Goal: Information Seeking & Learning: Compare options

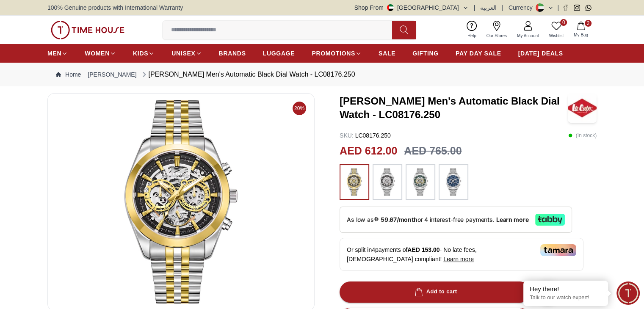
drag, startPoint x: 0, startPoint y: 0, endPoint x: 101, endPoint y: 22, distance: 103.6
click at [101, 22] on img at bounding box center [88, 30] width 74 height 19
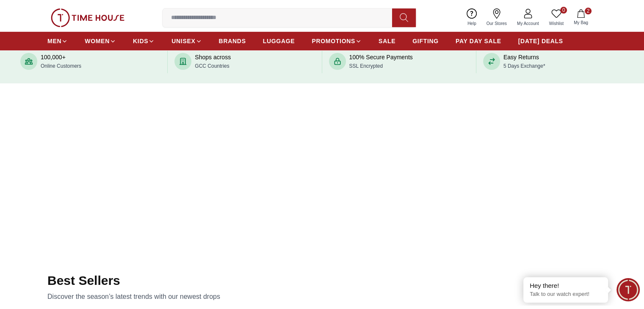
scroll to position [553, 0]
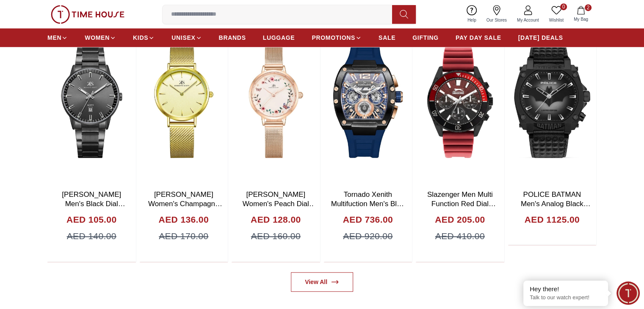
click at [246, 13] on input at bounding box center [280, 14] width 236 height 17
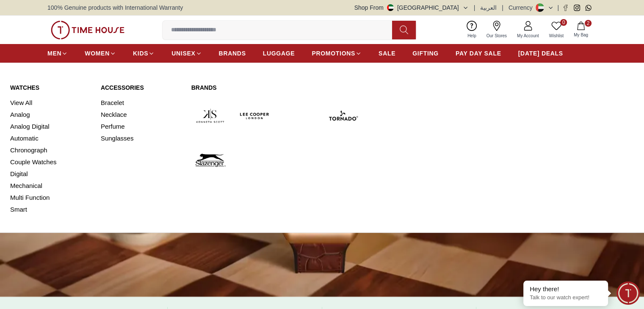
click at [28, 90] on link "Watches" at bounding box center [50, 87] width 80 height 8
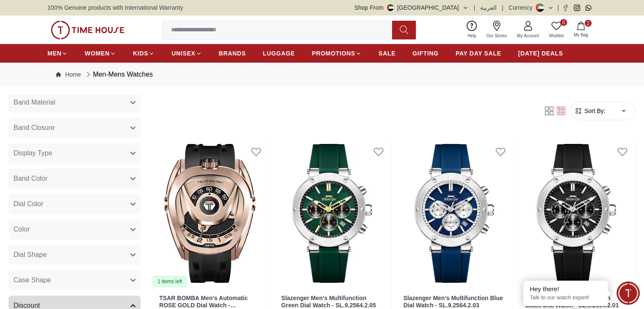
scroll to position [536, 0]
click at [127, 214] on div "Brands Quantum [PERSON_NAME] Slazenger [PERSON_NAME] Astro Ecstacy Tornado CASI…" at bounding box center [75, 50] width 135 height 892
click at [140, 207] on button "Dial Color" at bounding box center [74, 203] width 132 height 20
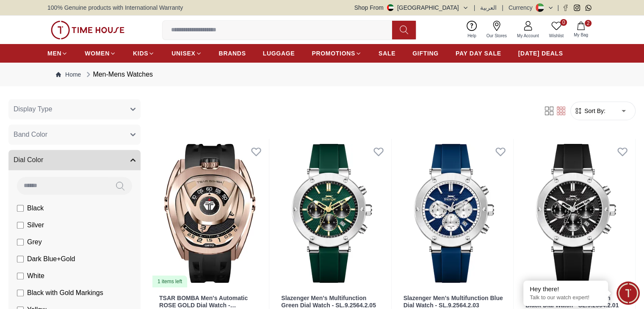
scroll to position [578, 0]
drag, startPoint x: 125, startPoint y: 36, endPoint x: 117, endPoint y: 29, distance: 10.5
click at [117, 29] on div "0 Wishlist 2 My Bag Help Our Stores My Account 0 Wishlist 2 My Bag" at bounding box center [321, 30] width 549 height 28
click at [117, 29] on img at bounding box center [88, 30] width 74 height 19
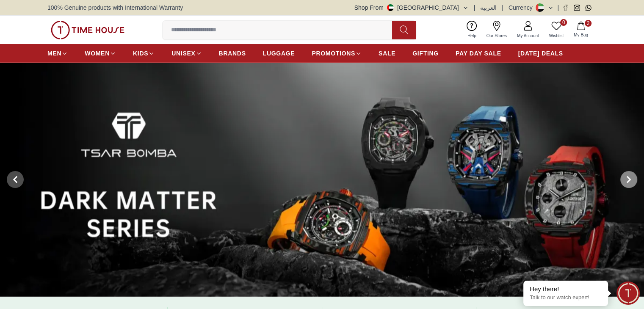
click at [621, 177] on span at bounding box center [628, 179] width 17 height 17
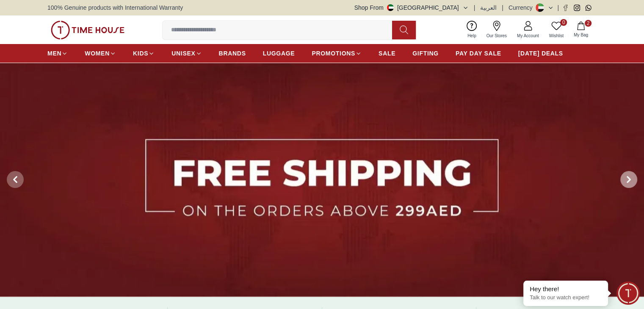
click at [621, 177] on span at bounding box center [628, 179] width 17 height 17
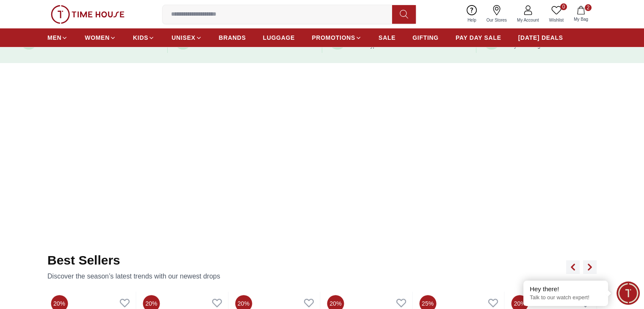
scroll to position [279, 0]
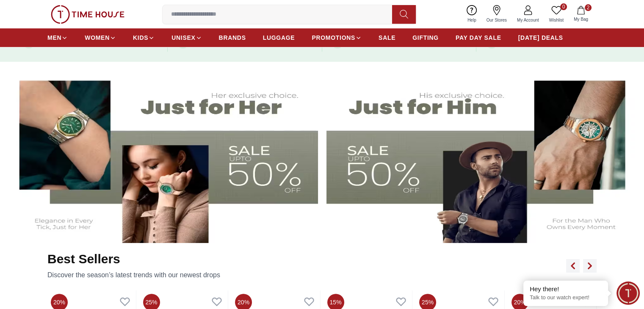
click at [504, 175] on img at bounding box center [481, 156] width 311 height 173
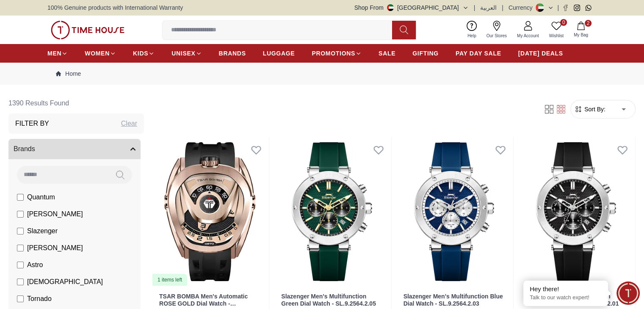
click at [465, 4] on button "Shop From [GEOGRAPHIC_DATA]" at bounding box center [411, 7] width 114 height 8
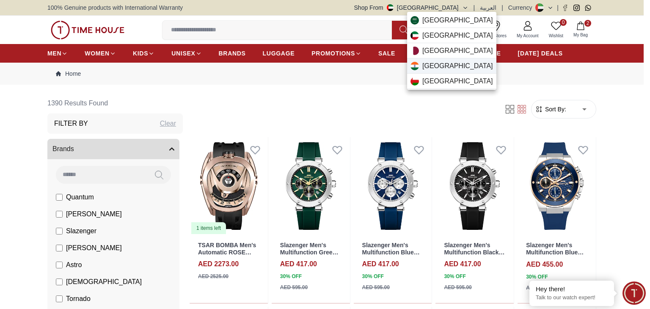
click at [432, 61] on span "[GEOGRAPHIC_DATA]" at bounding box center [457, 66] width 71 height 10
